Goal: Browse casually: Explore the website without a specific task or goal

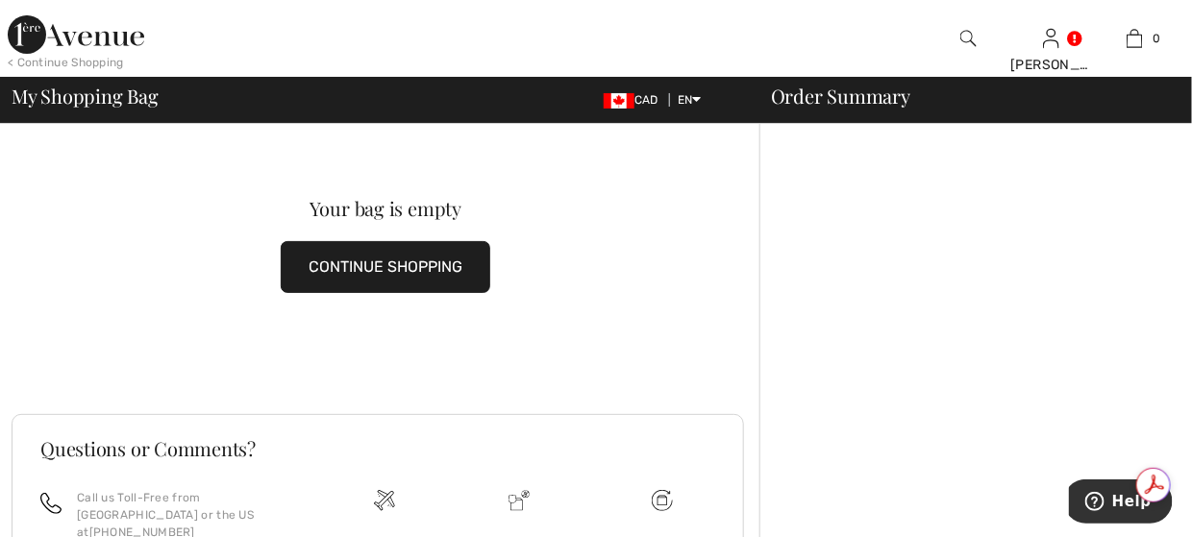
click at [36, 37] on img at bounding box center [76, 34] width 136 height 38
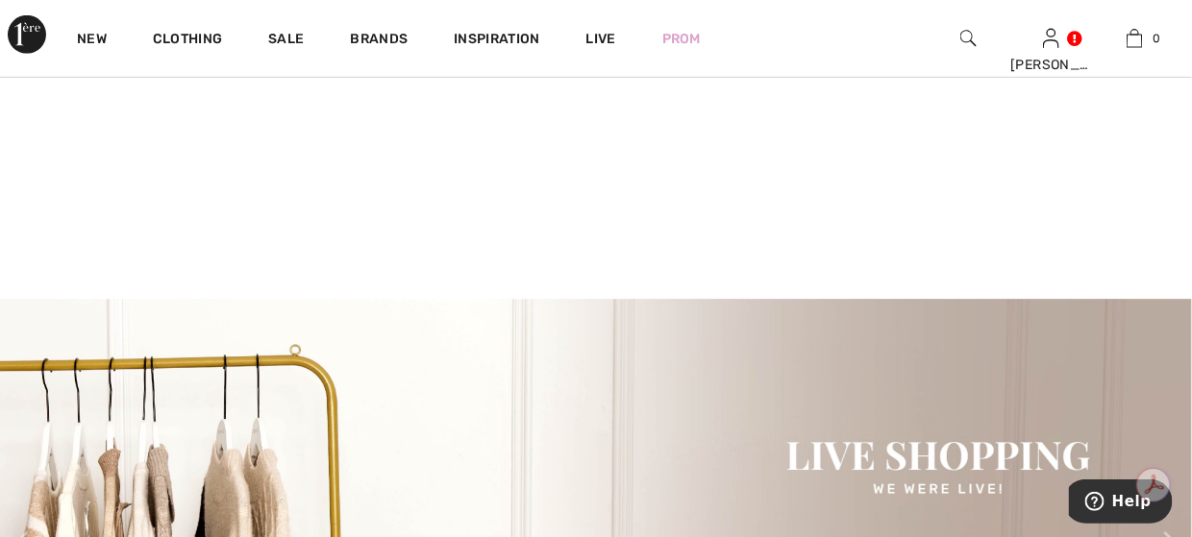
scroll to position [288, 0]
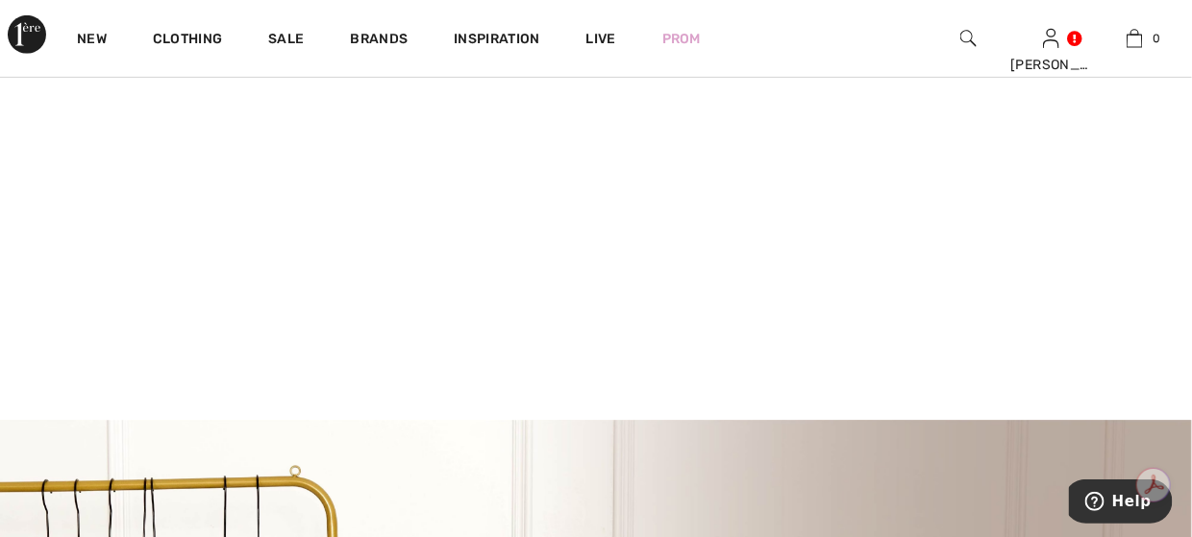
click at [269, 220] on video at bounding box center [596, 124] width 1192 height 596
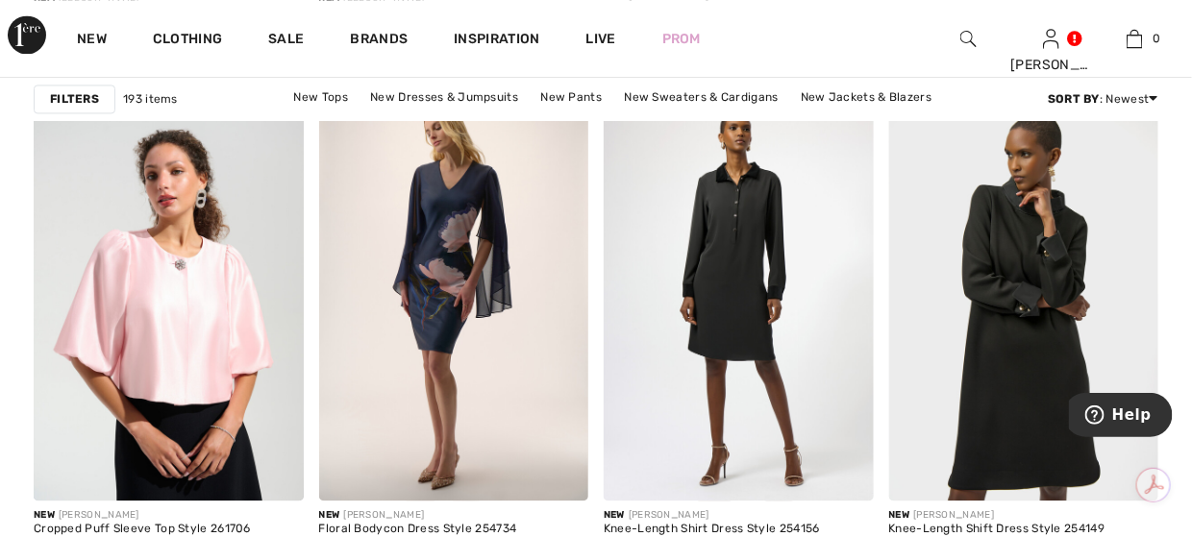
scroll to position [1250, 0]
